Goal: Download file/media

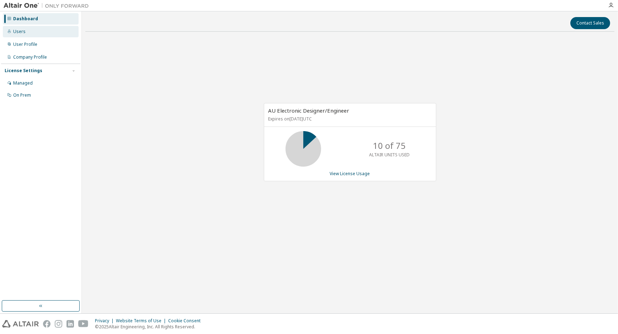
click at [23, 33] on div "Users" at bounding box center [19, 32] width 12 height 6
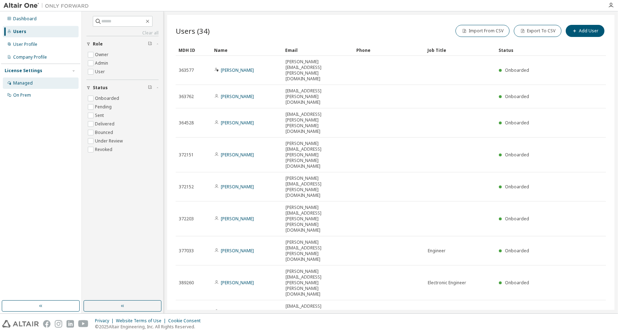
click at [33, 83] on div "Managed" at bounding box center [41, 83] width 76 height 11
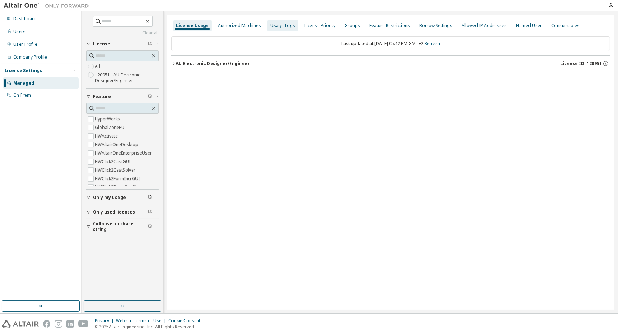
click at [279, 26] on div "Usage Logs" at bounding box center [282, 26] width 25 height 6
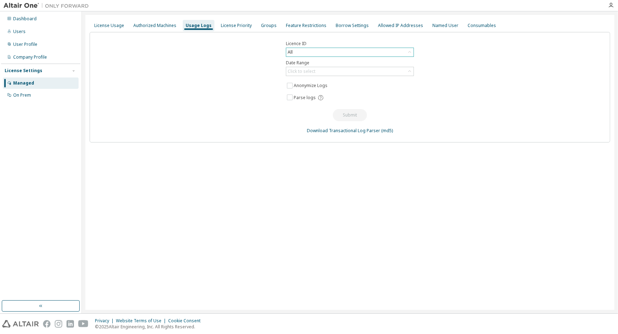
click at [314, 53] on div "All" at bounding box center [349, 52] width 127 height 9
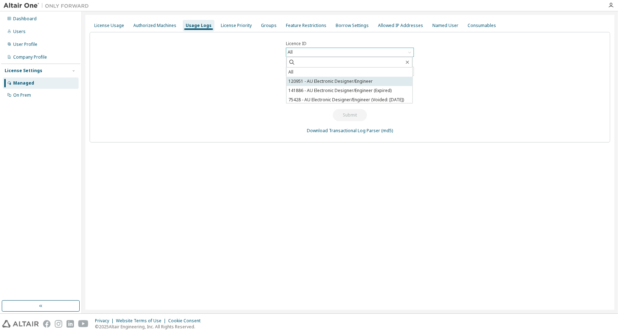
click at [346, 81] on li "120951 - AU Electronic Designer/Engineer" at bounding box center [350, 81] width 126 height 9
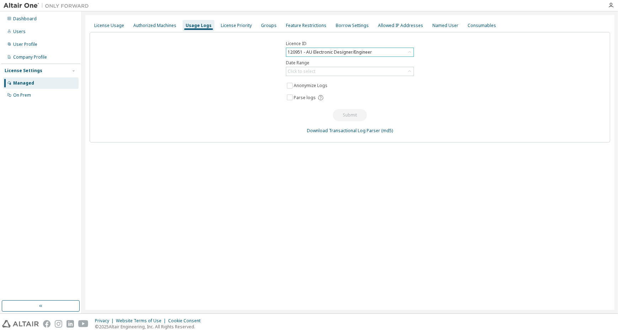
click at [349, 51] on div "120951 - AU Electronic Designer/Engineer" at bounding box center [330, 52] width 86 height 8
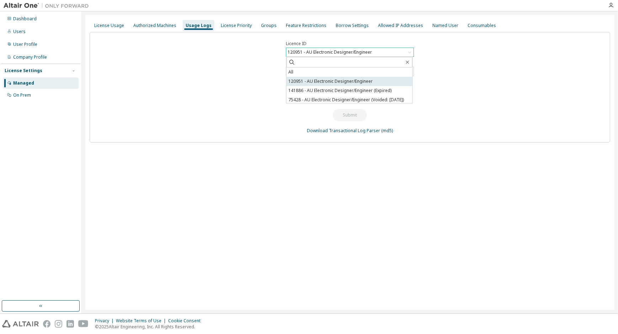
click at [355, 79] on li "120951 - AU Electronic Designer/Engineer" at bounding box center [350, 81] width 126 height 9
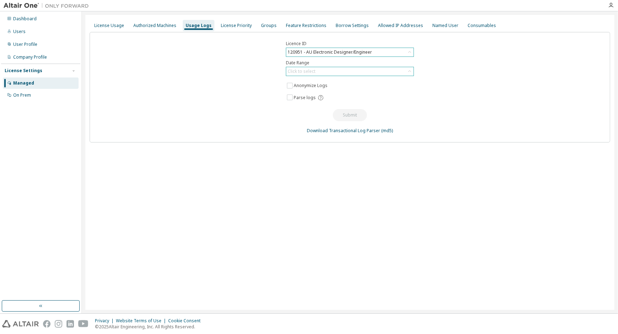
click at [342, 70] on div "Click to select" at bounding box center [349, 71] width 127 height 9
click at [318, 99] on li "Year to date" at bounding box center [350, 100] width 126 height 9
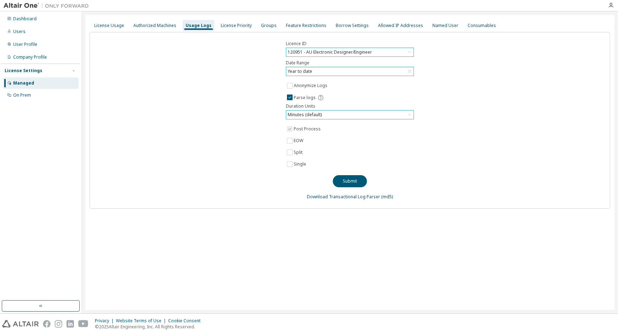
click at [315, 112] on div "Minutes (default)" at bounding box center [305, 115] width 36 height 8
click at [493, 97] on div "Licence ID 120951 - AU Electronic Designer/Engineer Date Range Year to date Ano…" at bounding box center [350, 120] width 521 height 177
click at [347, 179] on button "Submit" at bounding box center [350, 181] width 34 height 12
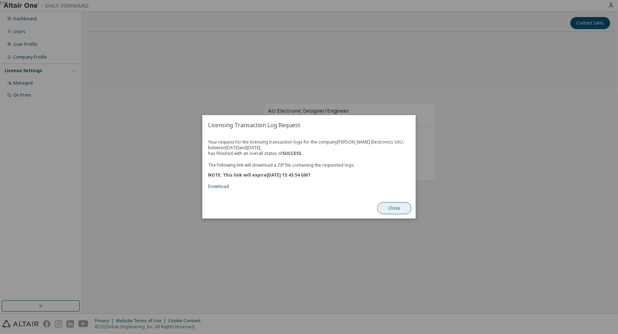
click at [391, 206] on button "Close" at bounding box center [395, 209] width 34 height 12
click at [225, 185] on link "Download" at bounding box center [218, 187] width 21 height 6
click at [385, 207] on button "Close" at bounding box center [395, 209] width 34 height 12
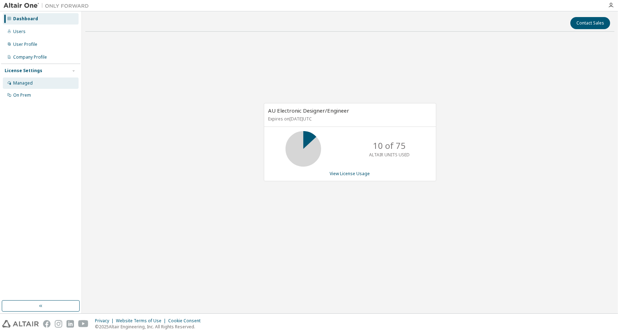
click at [24, 80] on div "Managed" at bounding box center [23, 83] width 20 height 6
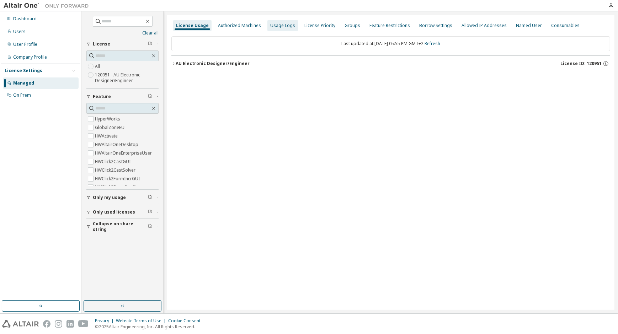
click at [283, 28] on div "Usage Logs" at bounding box center [282, 26] width 25 height 6
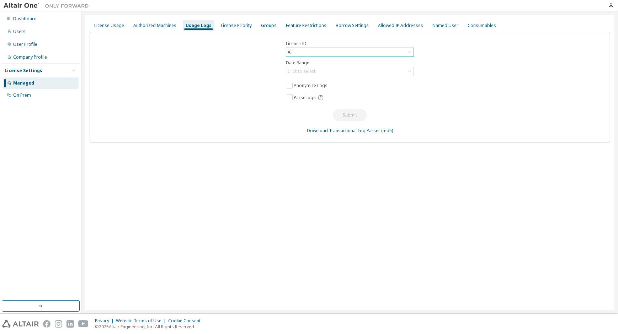
click at [357, 52] on div "All" at bounding box center [349, 52] width 127 height 9
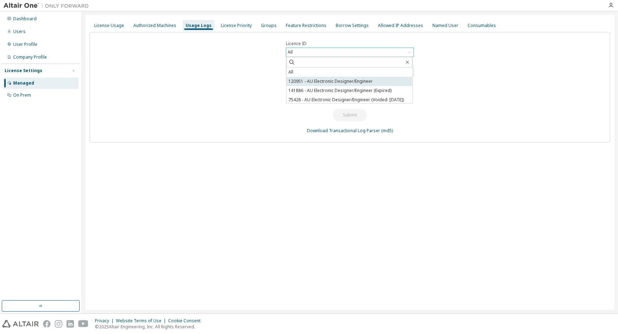
click at [330, 78] on li "120951 - AU Electronic Designer/Engineer" at bounding box center [350, 81] width 126 height 9
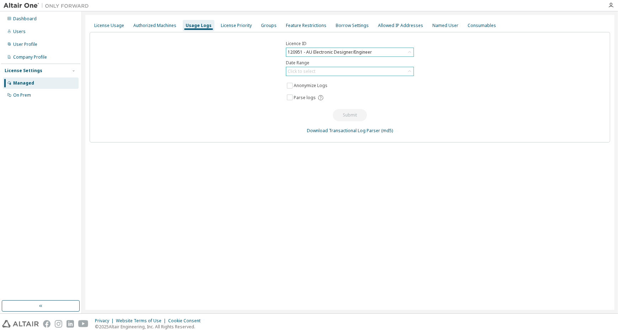
click at [331, 72] on div "Click to select" at bounding box center [349, 71] width 127 height 9
click at [307, 99] on li "Year to date" at bounding box center [350, 100] width 126 height 9
click at [319, 98] on icon at bounding box center [321, 98] width 6 height 6
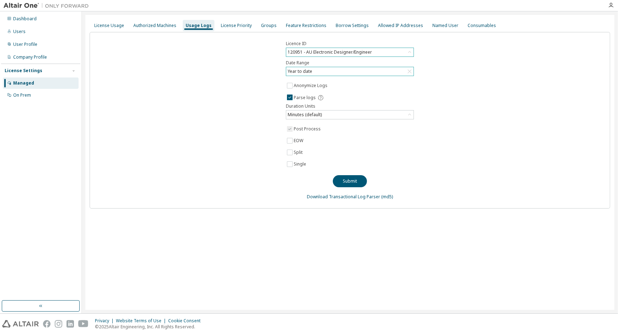
click at [262, 122] on div "Licence ID 120951 - AU Electronic Designer/Engineer Date Range Year to date Ano…" at bounding box center [350, 120] width 521 height 177
click at [350, 196] on link "Download Transactional Log Parser" at bounding box center [343, 197] width 73 height 6
drag, startPoint x: 346, startPoint y: 197, endPoint x: 353, endPoint y: 206, distance: 10.6
click at [346, 197] on link "Download Transactional Log Parser" at bounding box center [343, 197] width 73 height 6
click at [386, 197] on link "(md5)" at bounding box center [387, 197] width 12 height 6
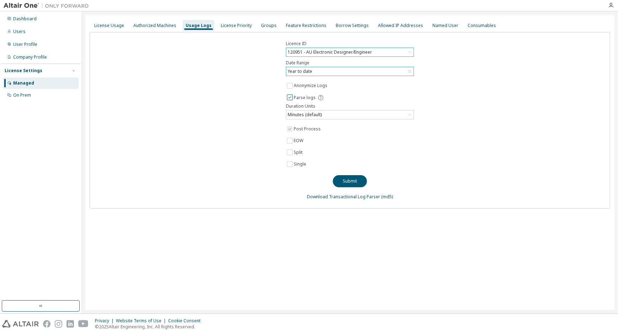
click at [302, 96] on span "Parse logs" at bounding box center [305, 98] width 22 height 6
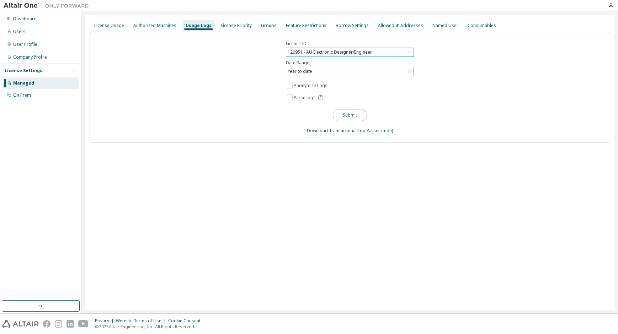
click at [354, 119] on button "Submit" at bounding box center [350, 115] width 34 height 12
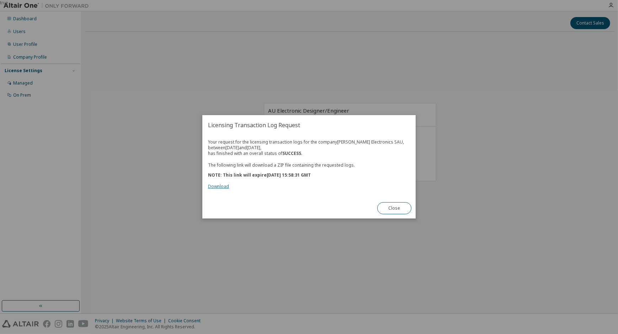
click at [216, 187] on link "Download" at bounding box center [218, 187] width 21 height 6
click at [385, 206] on button "Close" at bounding box center [395, 209] width 34 height 12
click at [217, 187] on link "Download" at bounding box center [218, 187] width 21 height 6
click at [390, 208] on button "Close" at bounding box center [395, 209] width 34 height 12
